Goal: Transaction & Acquisition: Purchase product/service

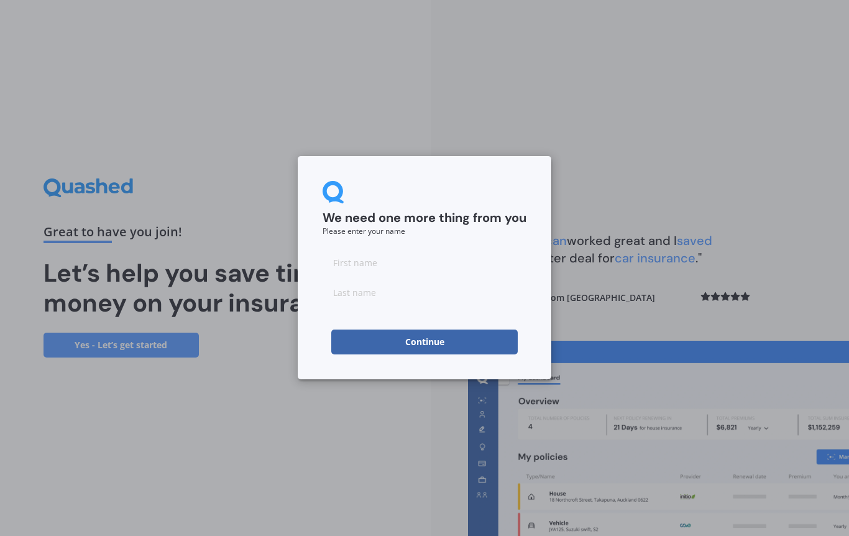
click at [393, 261] on input at bounding box center [424, 262] width 204 height 25
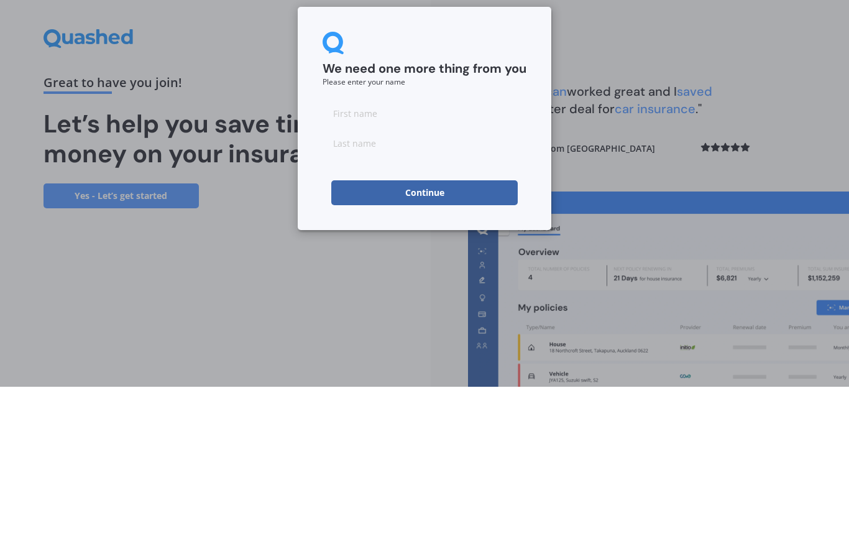
scroll to position [57, 0]
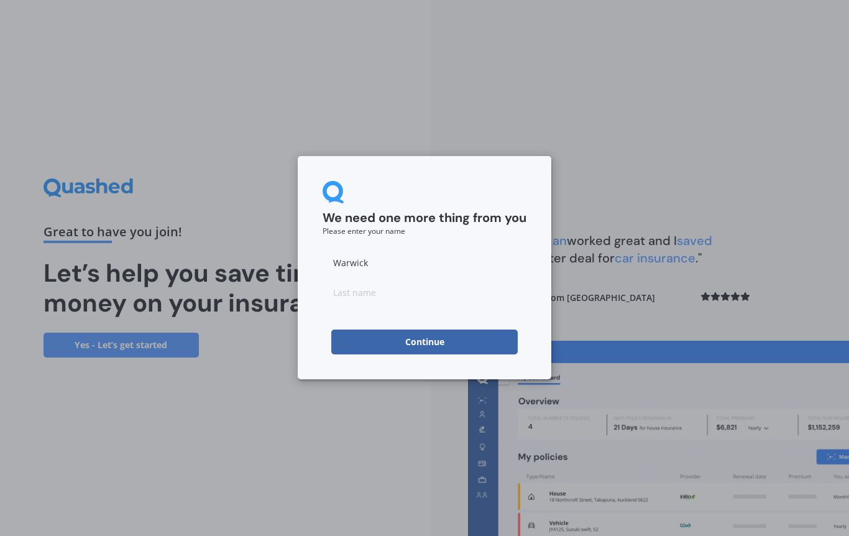
type input "Warwick"
click at [385, 296] on input at bounding box center [424, 292] width 204 height 25
type input "[PERSON_NAME]"
click at [436, 339] on button "Continue" at bounding box center [424, 341] width 186 height 25
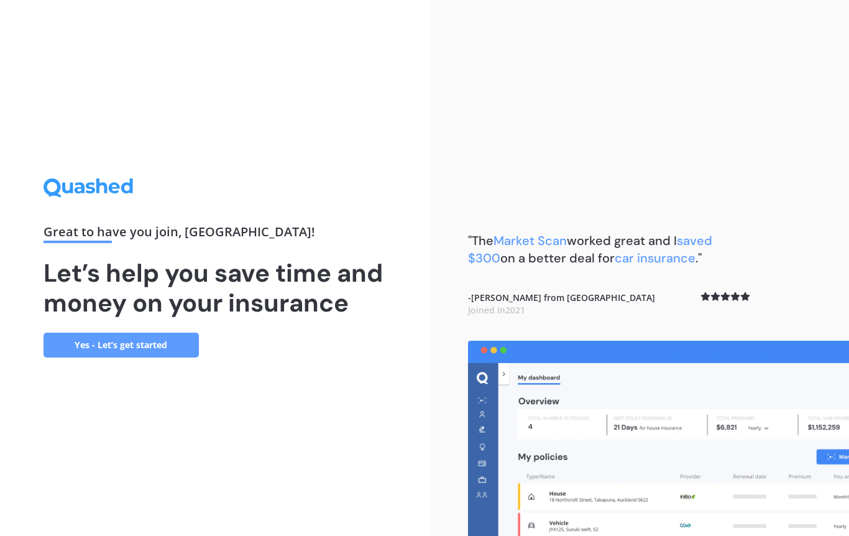
click at [168, 332] on link "Yes - Let’s get started" at bounding box center [120, 344] width 155 height 25
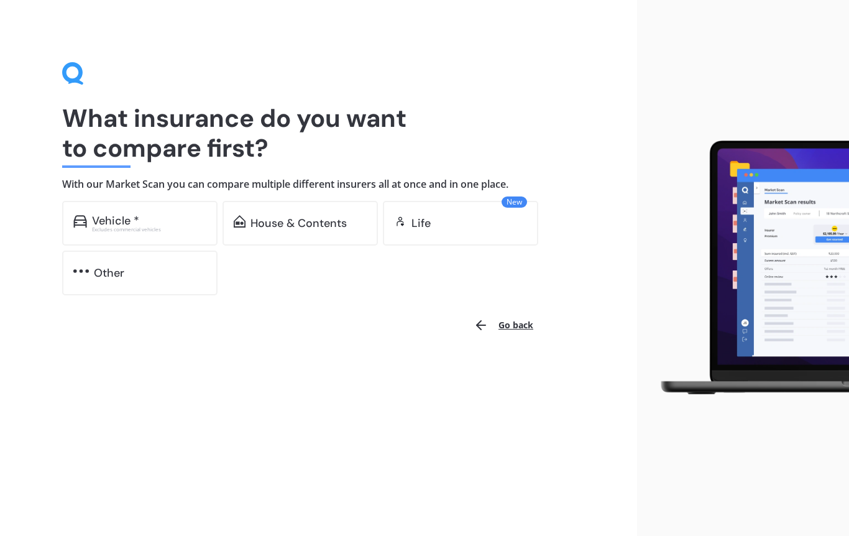
click at [167, 228] on div "Excludes commercial vehicles" at bounding box center [149, 229] width 114 height 5
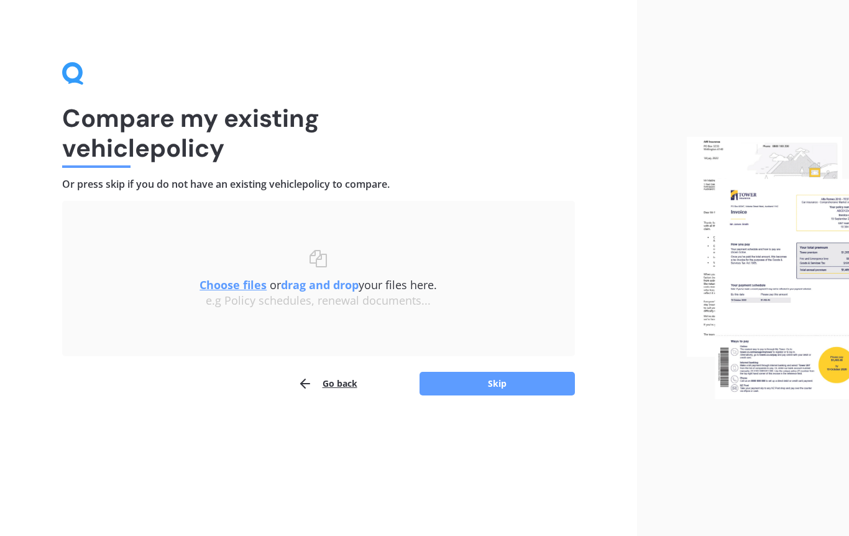
click at [511, 383] on button "Skip" at bounding box center [496, 384] width 155 height 24
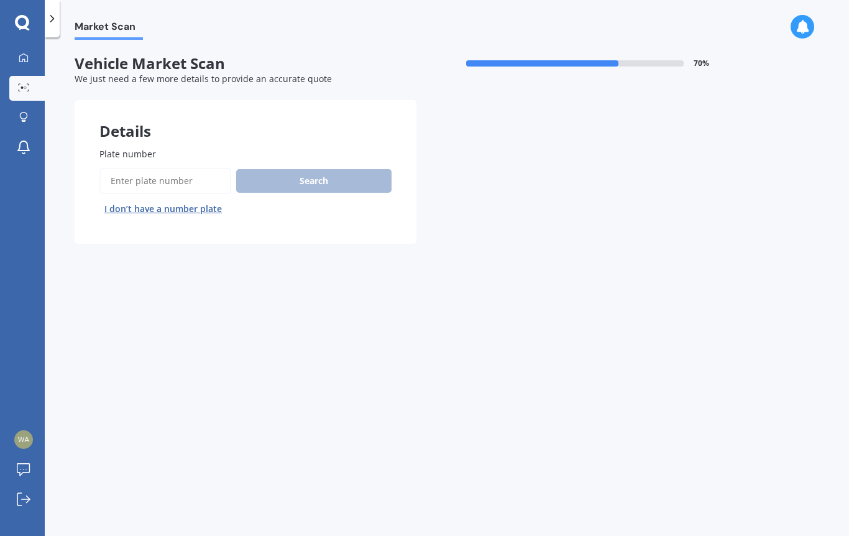
click at [281, 179] on div "Search I don’t have a number plate" at bounding box center [245, 193] width 292 height 51
click at [133, 152] on span "Plate number" at bounding box center [127, 154] width 57 height 12
click at [133, 168] on input "Plate number" at bounding box center [165, 181] width 132 height 26
type input "Lmq758"
click at [332, 181] on button "Search" at bounding box center [313, 181] width 155 height 24
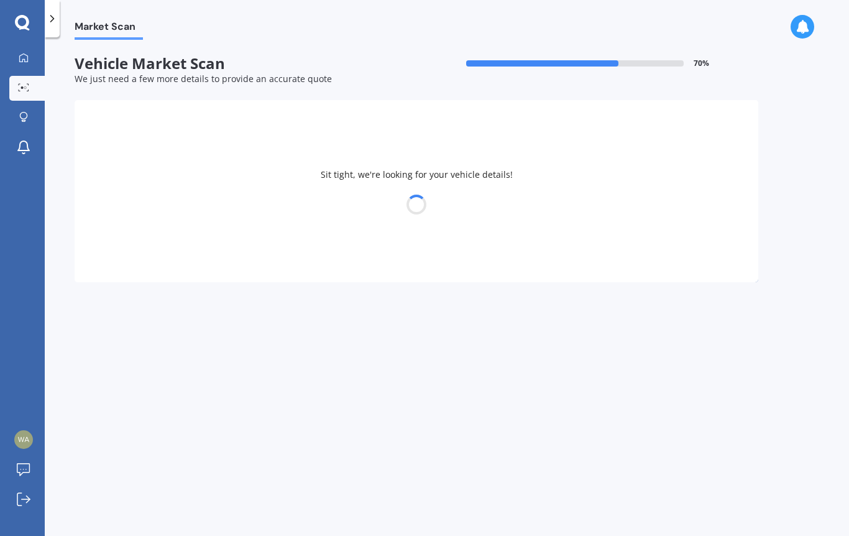
select select "HONDA"
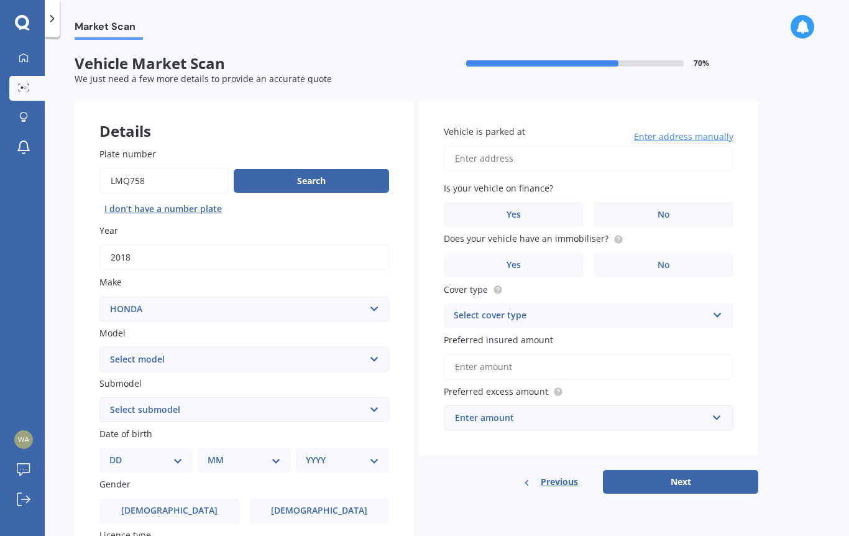
click at [372, 351] on select "Select model Accord Acty Acura Airwave Ascot Avancier Beat Capa City Civic Conc…" at bounding box center [244, 359] width 290 height 25
select select "CR-V"
click at [372, 401] on select "Select submodel (all other) 2WD 2WD Sport 7 1.5 2WD Touring 1.5 4WD AWD AWD Spo…" at bounding box center [244, 409] width 290 height 25
select select "AWD SPORT SENSING 1.5"
click at [182, 453] on select "DD 01 02 03 04 05 06 07 08 09 10 11 12 13 14 15 16 17 18 19 20 21 22 23 24 25 2…" at bounding box center [145, 460] width 73 height 14
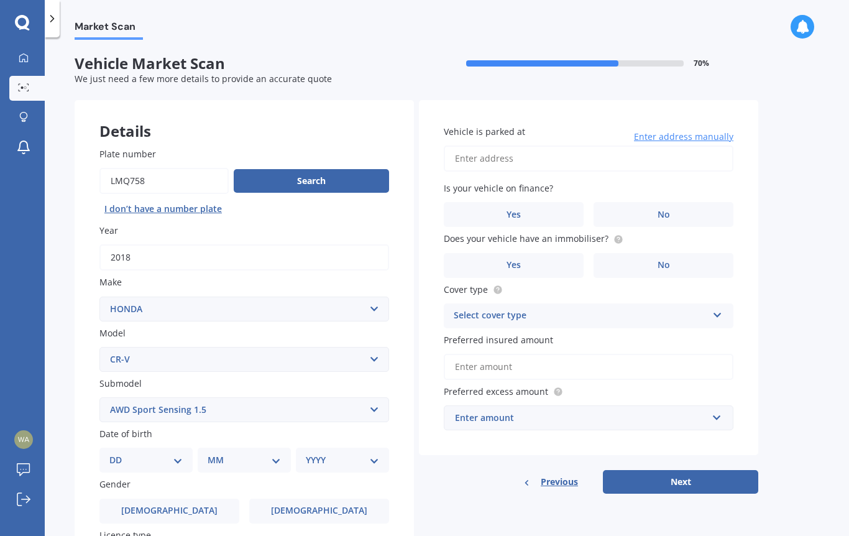
select select "14"
click at [278, 453] on select "MM 01 02 03 04 05 06 07 08 09 10 11 12" at bounding box center [246, 460] width 68 height 14
select select "02"
click at [372, 453] on select "YYYY 2025 2024 2023 2022 2021 2020 2019 2018 2017 2016 2015 2014 2013 2012 2011…" at bounding box center [340, 460] width 68 height 14
select select "1947"
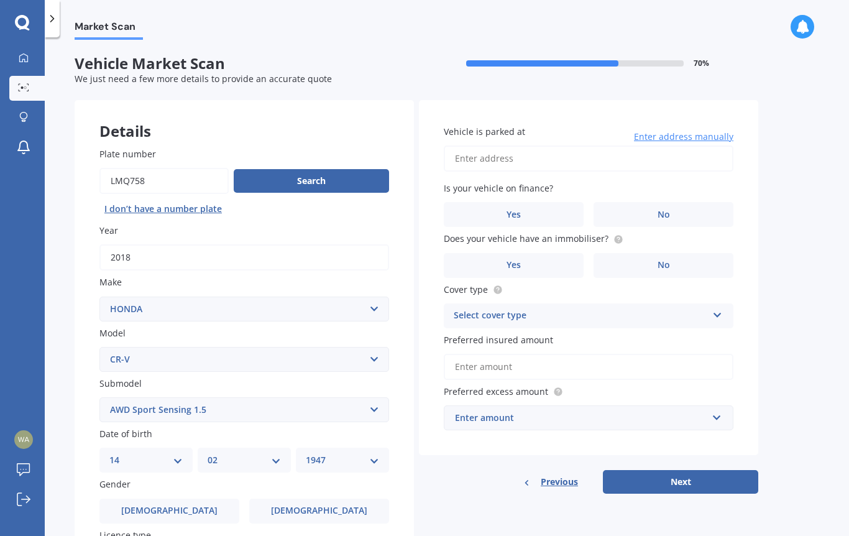
click at [200, 500] on label "[DEMOGRAPHIC_DATA]" at bounding box center [169, 510] width 140 height 25
click at [0, 0] on input "[DEMOGRAPHIC_DATA]" at bounding box center [0, 0] width 0 height 0
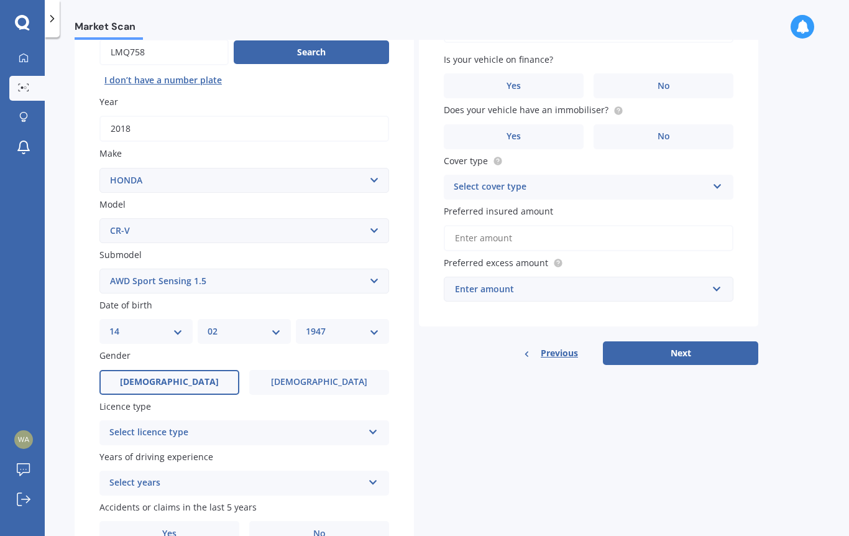
scroll to position [128, 0]
click at [377, 426] on icon at bounding box center [373, 430] width 11 height 9
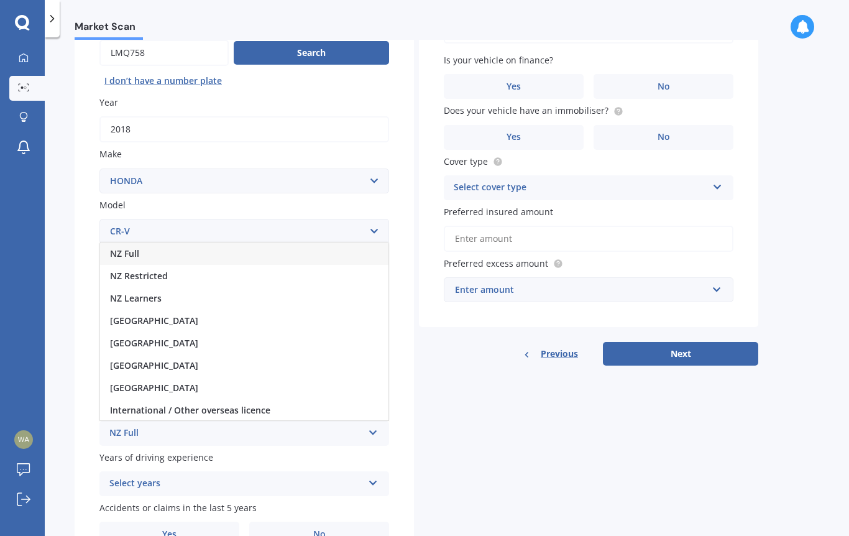
click at [135, 247] on span "NZ Full" at bounding box center [124, 253] width 29 height 12
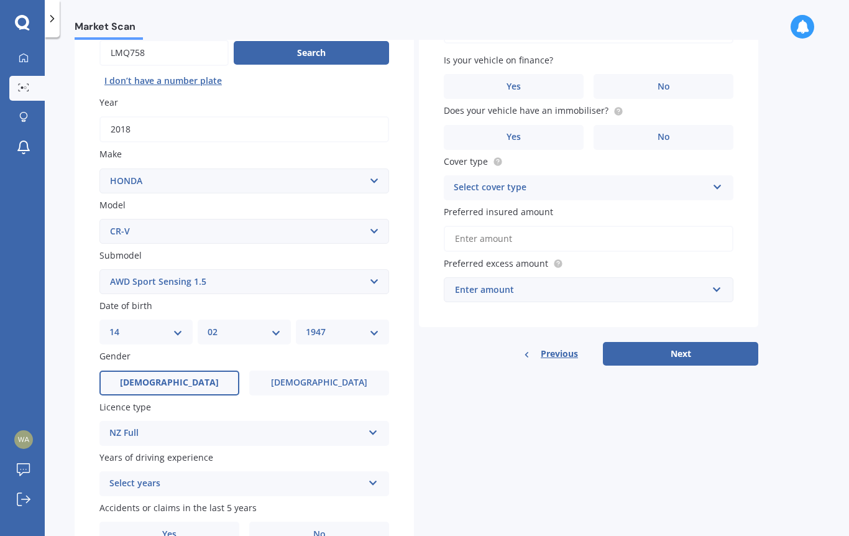
click at [372, 476] on icon at bounding box center [373, 480] width 11 height 9
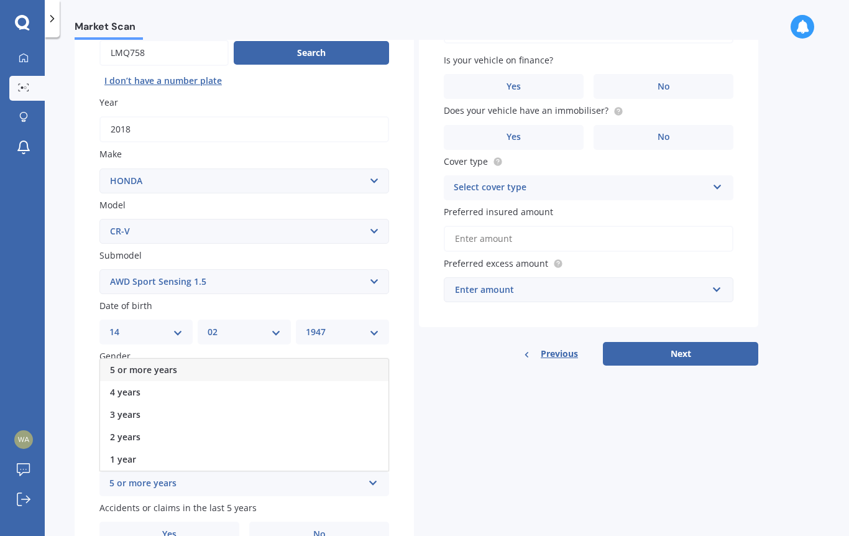
click at [190, 358] on div "5 or more years" at bounding box center [244, 369] width 288 height 22
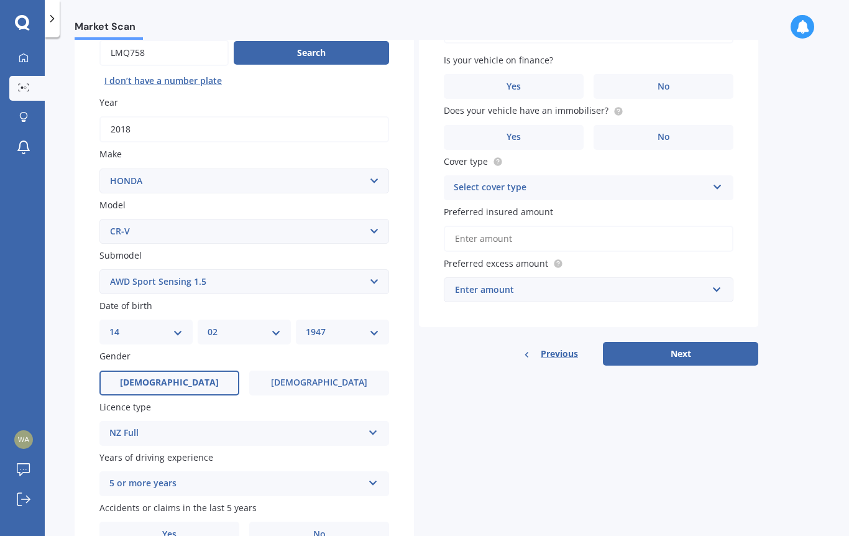
click at [325, 529] on span "No" at bounding box center [319, 534] width 12 height 11
click at [0, 0] on input "No" at bounding box center [0, 0] width 0 height 0
click at [664, 81] on span "No" at bounding box center [663, 86] width 12 height 11
click at [0, 0] on input "No" at bounding box center [0, 0] width 0 height 0
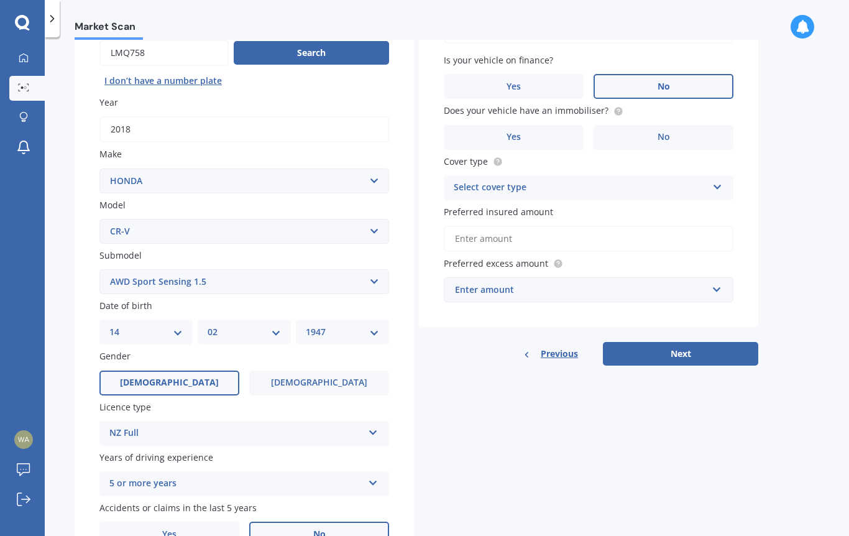
click at [668, 132] on span "No" at bounding box center [663, 137] width 12 height 11
click at [0, 0] on input "No" at bounding box center [0, 0] width 0 height 0
click at [526, 129] on label "Yes" at bounding box center [514, 137] width 140 height 25
click at [0, 0] on input "Yes" at bounding box center [0, 0] width 0 height 0
click at [719, 182] on icon at bounding box center [717, 184] width 11 height 9
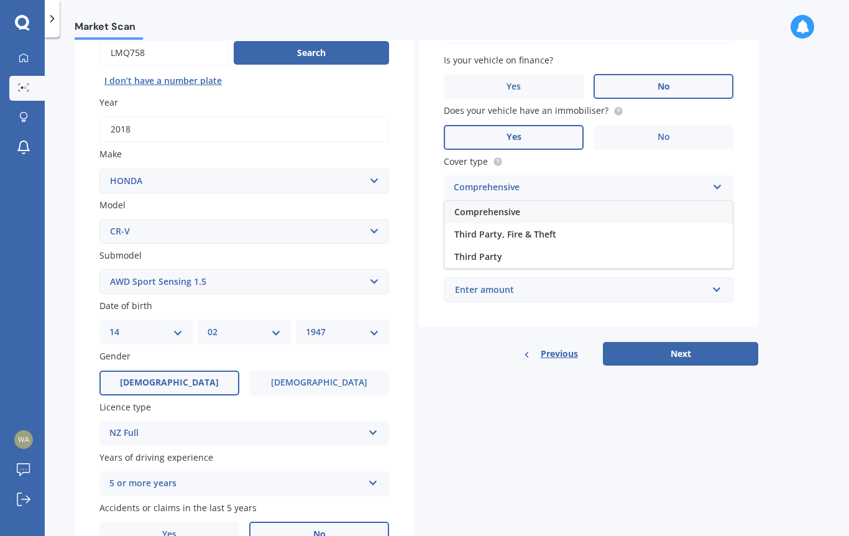
click at [513, 206] on span "Comprehensive" at bounding box center [487, 212] width 66 height 12
click at [552, 229] on input "Preferred insured amount" at bounding box center [589, 239] width 290 height 26
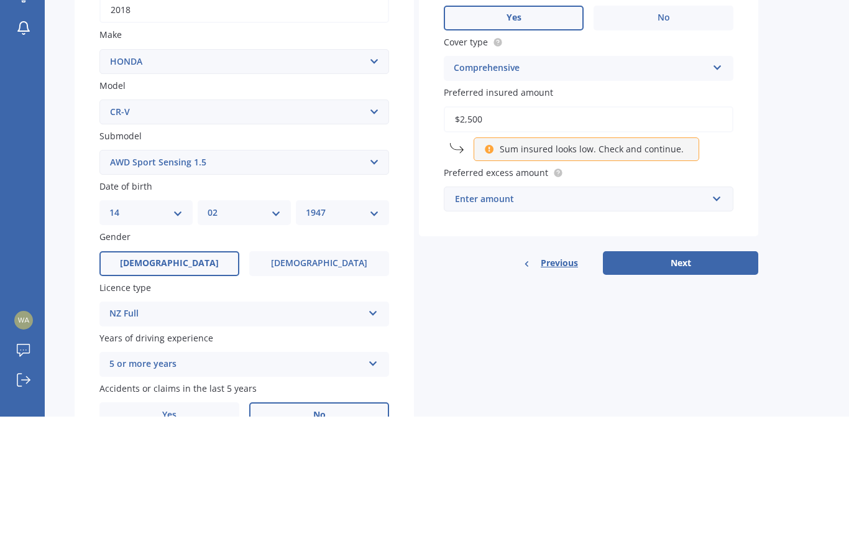
type input "$25,000"
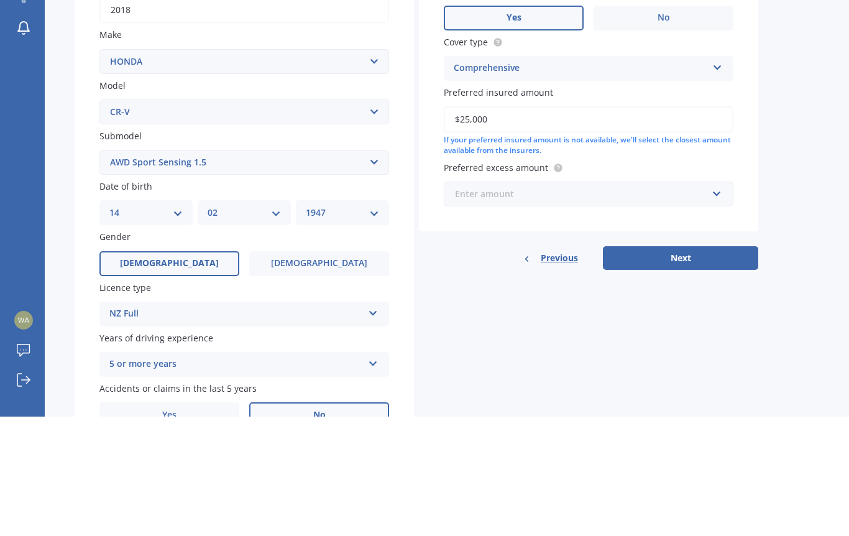
click at [714, 301] on input "text" at bounding box center [584, 313] width 278 height 24
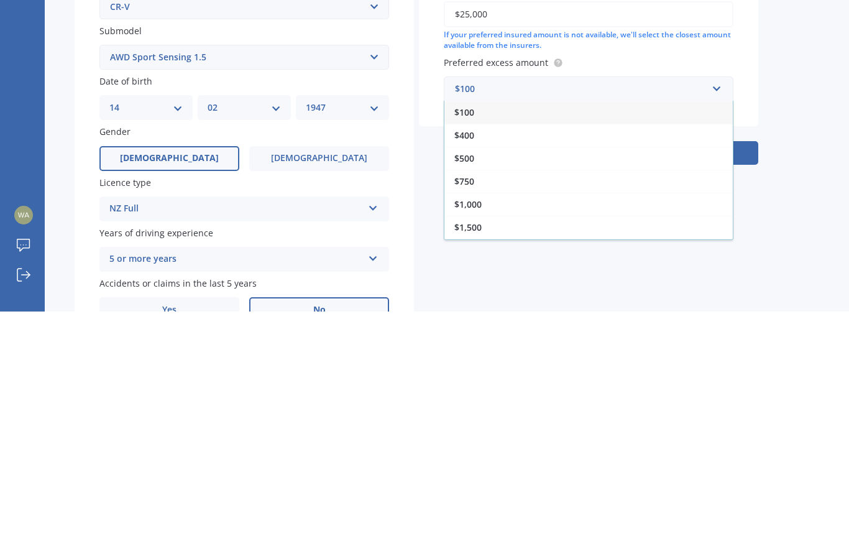
click at [490, 371] on div "$500" at bounding box center [588, 382] width 288 height 23
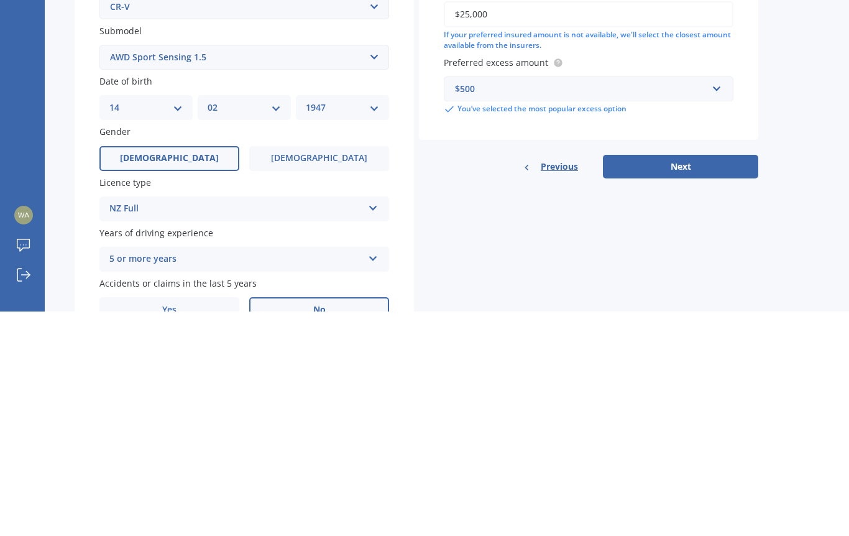
scroll to position [57, 0]
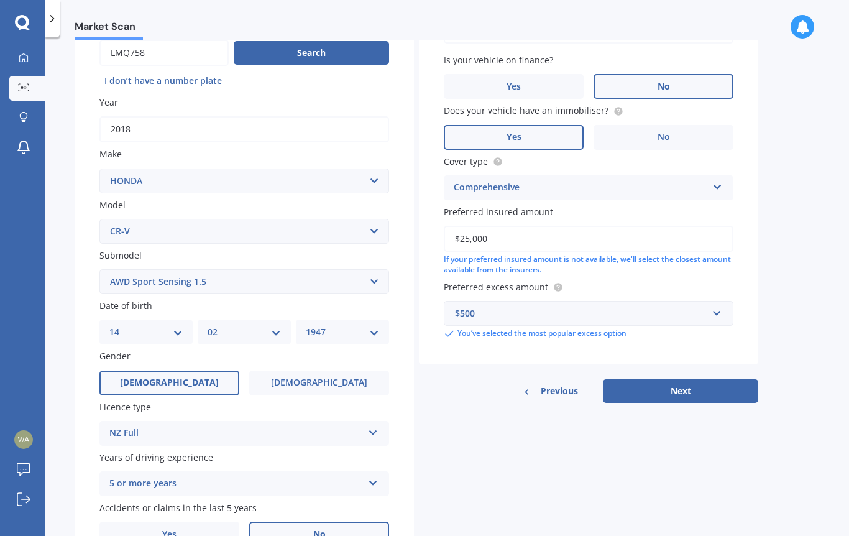
click at [734, 379] on button "Next" at bounding box center [680, 391] width 155 height 24
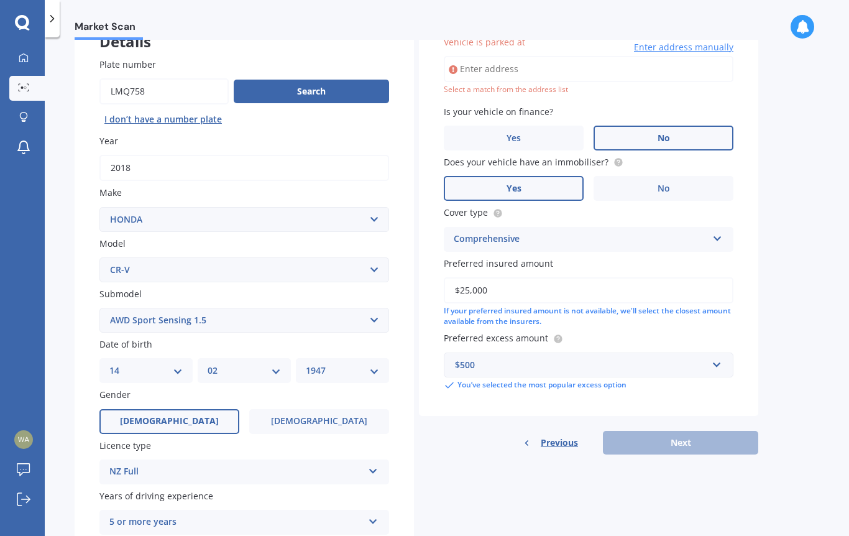
scroll to position [84, 0]
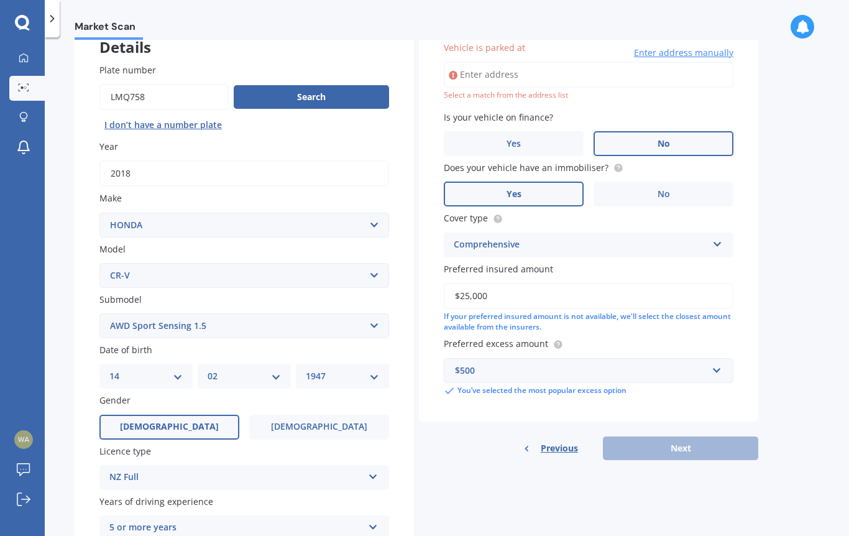
click at [498, 62] on input "Vehicle is parked at" at bounding box center [589, 75] width 290 height 26
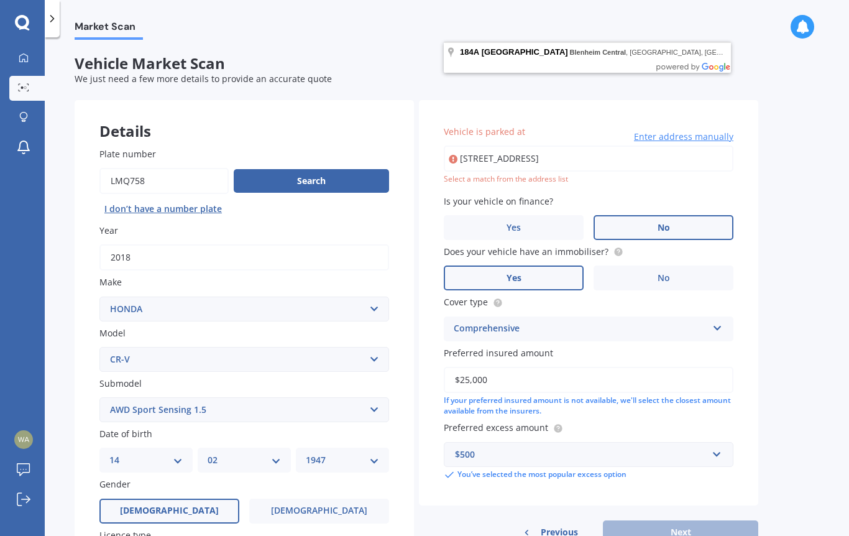
scroll to position [13, 0]
type input "[STREET_ADDRESS]"
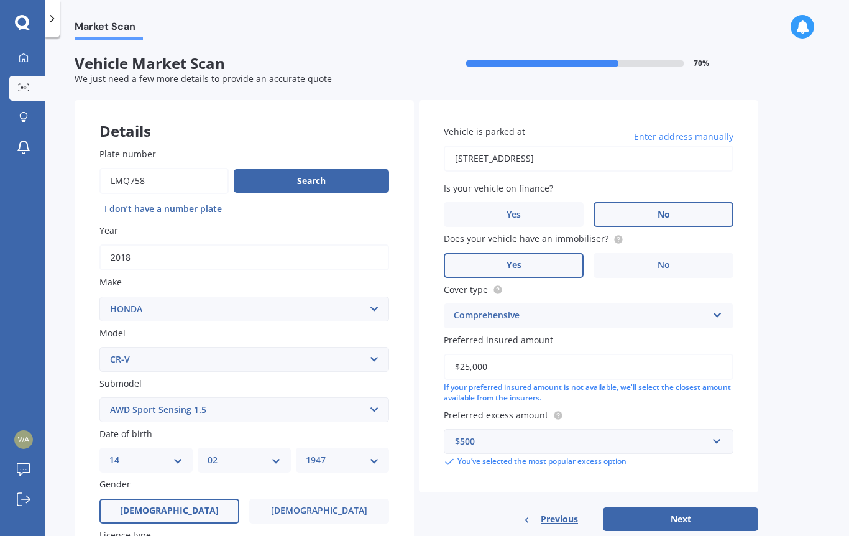
click at [697, 507] on button "Next" at bounding box center [680, 519] width 155 height 24
select select "14"
select select "02"
select select "1947"
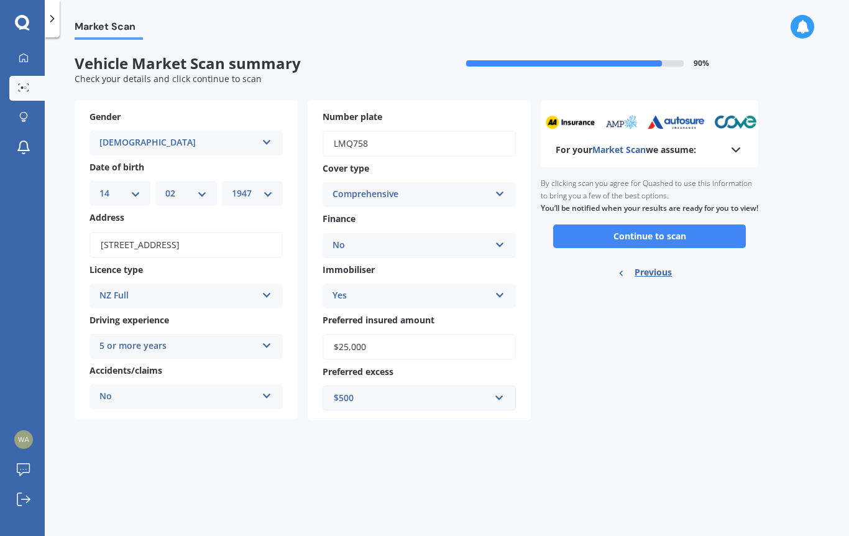
click at [691, 233] on button "Continue to scan" at bounding box center [649, 236] width 193 height 24
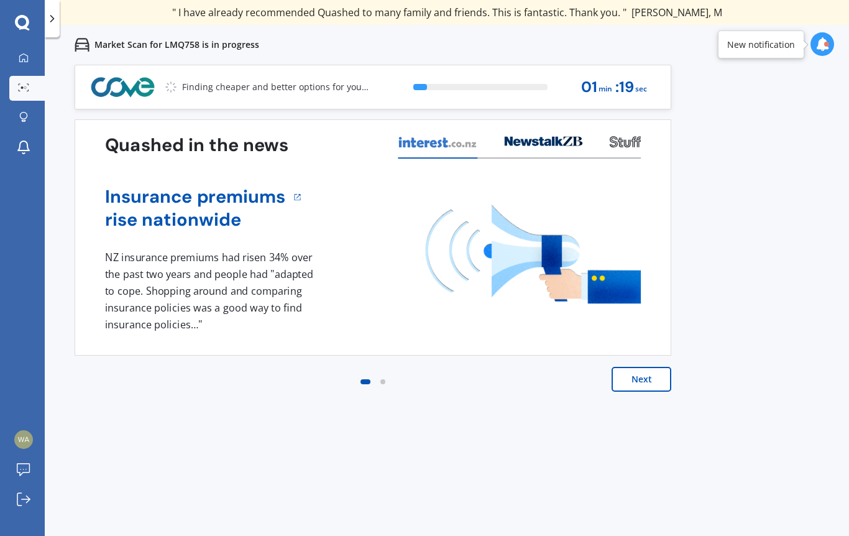
click at [654, 376] on button "Next" at bounding box center [641, 379] width 60 height 25
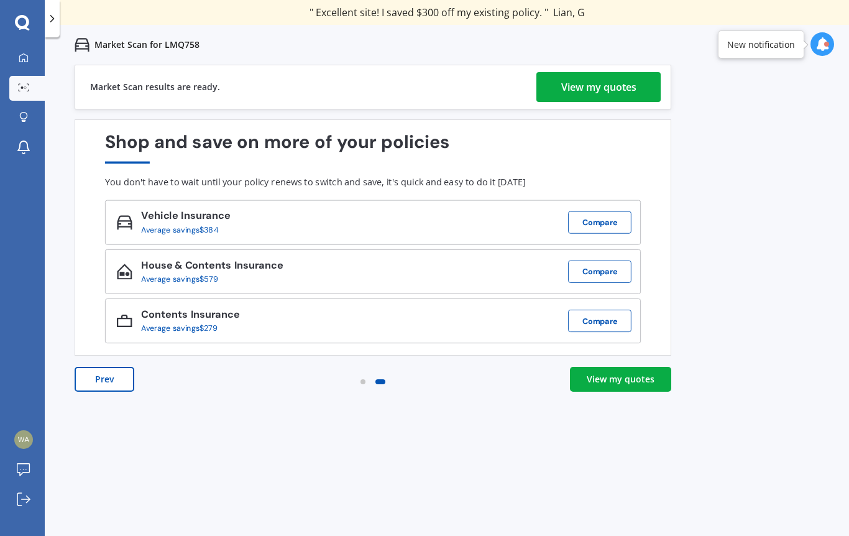
click at [632, 376] on div "View my quotes" at bounding box center [620, 379] width 68 height 12
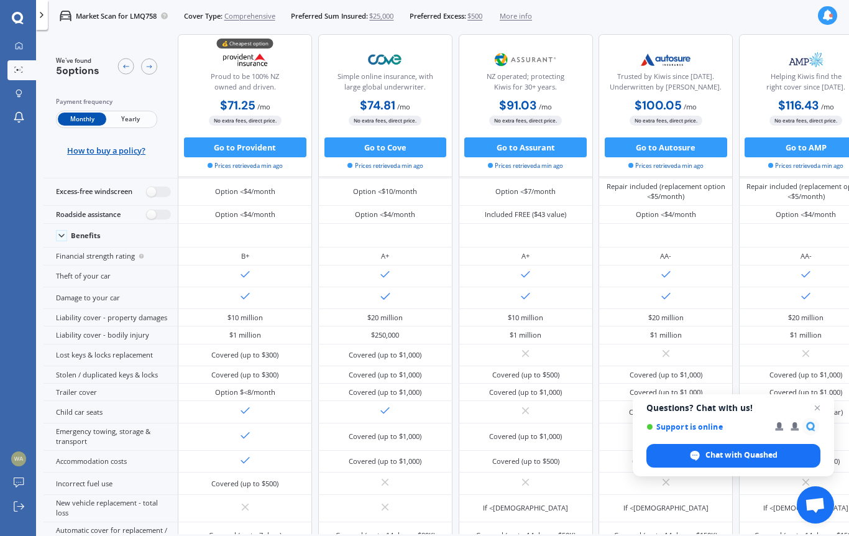
scroll to position [54, 0]
click at [163, 196] on label at bounding box center [159, 191] width 24 height 11
radio input "true"
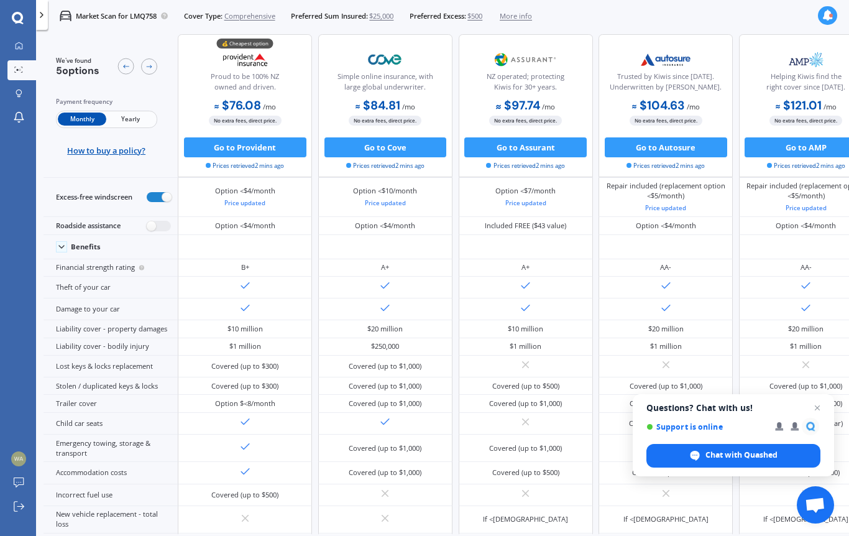
click at [819, 414] on span "Close chat" at bounding box center [817, 407] width 15 height 15
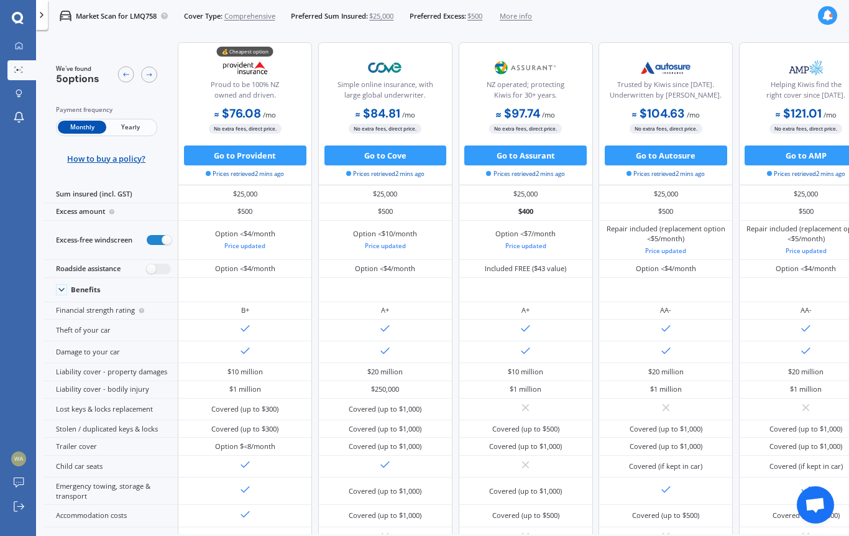
scroll to position [0, 0]
